Goal: Task Accomplishment & Management: Manage account settings

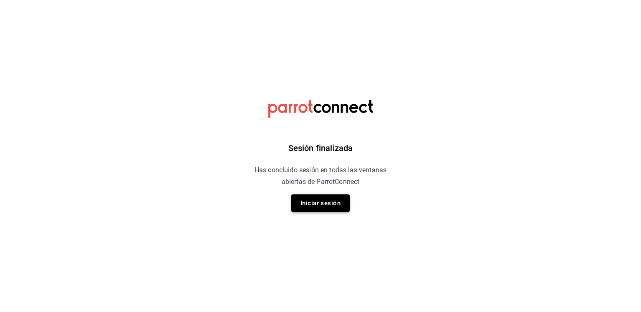
click at [329, 202] on button "Iniciar sesión" at bounding box center [320, 203] width 58 height 18
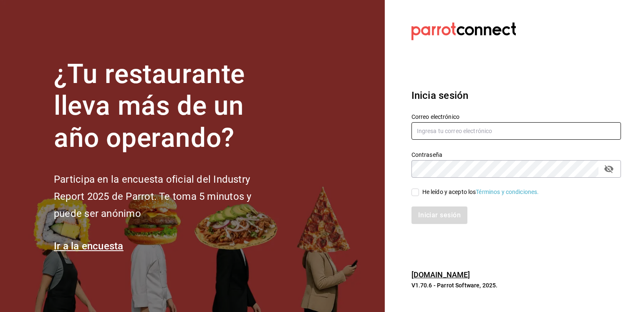
click at [470, 126] on input "text" at bounding box center [517, 131] width 210 height 18
type input "p"
type input "[EMAIL_ADDRESS][DOMAIN_NAME]"
click at [412, 197] on div "Iniciar sesión" at bounding box center [512, 211] width 220 height 28
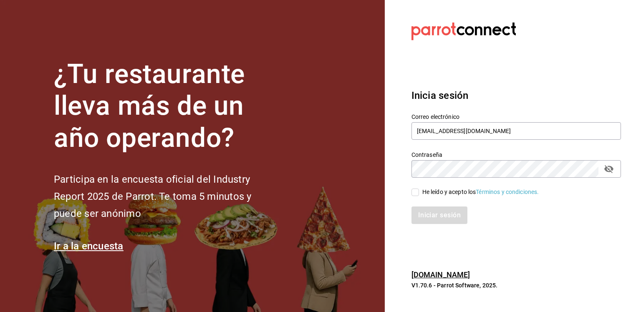
click at [418, 192] on input "He leído y acepto los Términos y condiciones." at bounding box center [416, 193] width 8 height 8
checkbox input "true"
click at [422, 219] on button "Iniciar sesión" at bounding box center [440, 216] width 57 height 18
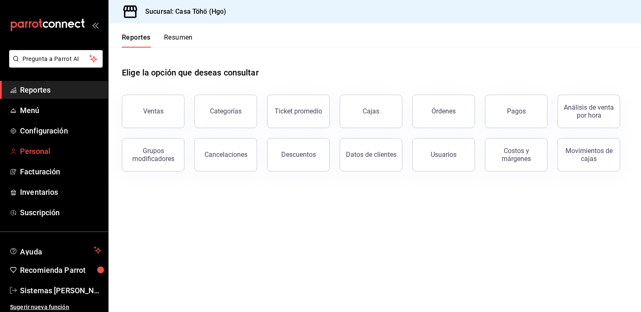
click at [29, 158] on link "Personal" at bounding box center [54, 151] width 108 height 18
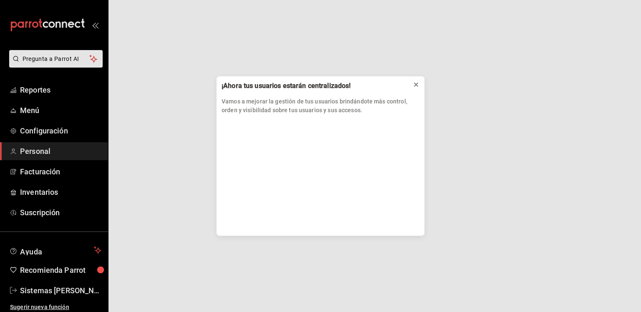
click at [416, 82] on icon at bounding box center [416, 84] width 7 height 7
